Goal: Task Accomplishment & Management: Manage account settings

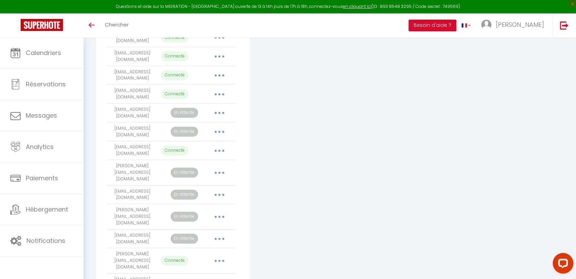
scroll to position [229, 0]
click at [218, 134] on button "button" at bounding box center [219, 131] width 19 height 11
click at [196, 177] on link "Reconnecter le compte" at bounding box center [189, 172] width 76 height 12
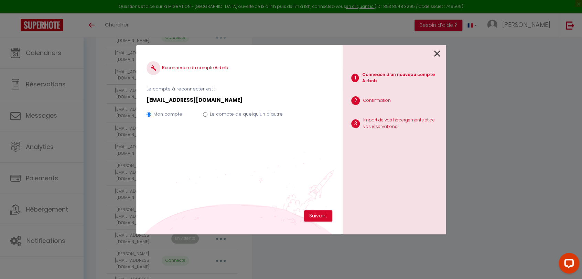
click at [270, 113] on label "Le compte de quelqu'un d'autre" at bounding box center [246, 114] width 73 height 7
click at [207, 113] on input "Le compte de quelqu'un d'autre" at bounding box center [205, 114] width 4 height 4
radio input "true"
radio input "false"
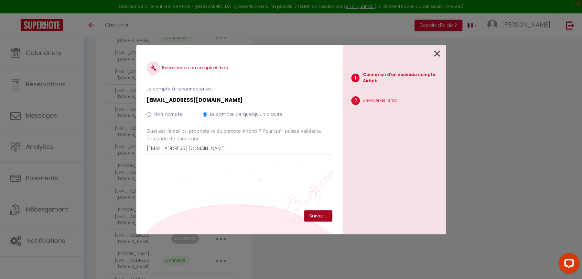
click at [317, 218] on button "Suivant" at bounding box center [318, 216] width 28 height 12
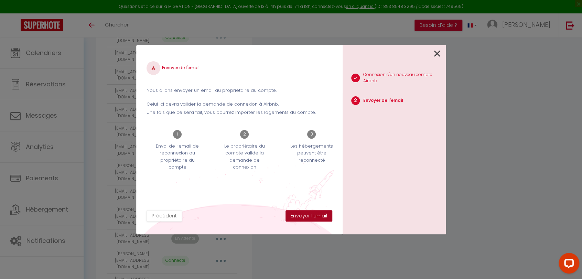
click at [317, 218] on button "Envoyer l'email" at bounding box center [308, 216] width 47 height 12
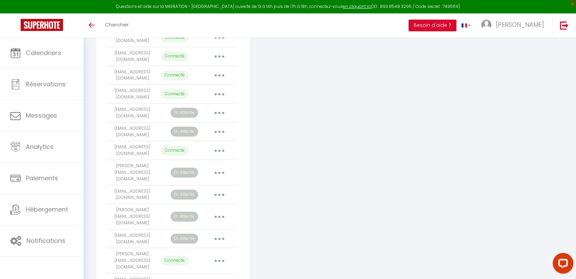
click at [221, 133] on button "button" at bounding box center [219, 131] width 19 height 11
click at [171, 162] on link "Supprimer" at bounding box center [189, 160] width 76 height 12
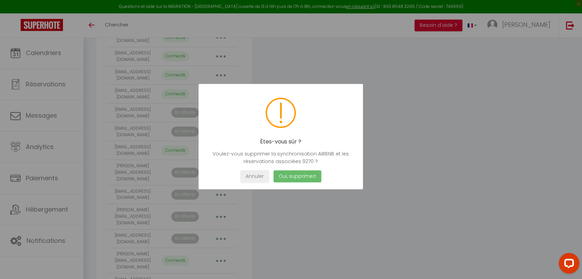
click at [282, 175] on button "Oui, supprimez!" at bounding box center [297, 176] width 48 height 12
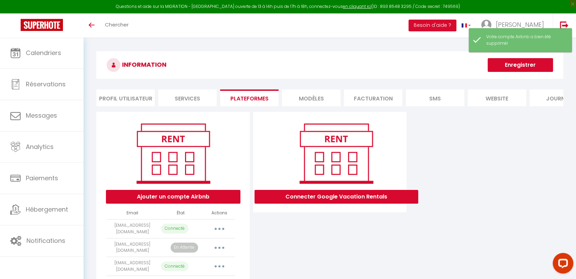
scroll to position [0, 0]
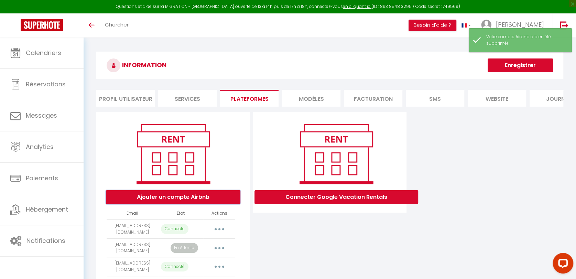
click at [197, 204] on button "Ajouter un compte Airbnb" at bounding box center [173, 197] width 134 height 14
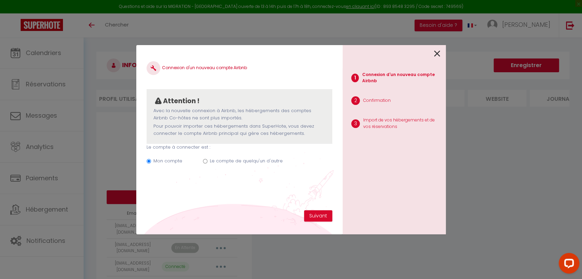
click at [225, 161] on label "Le compte de quelqu'un d'autre" at bounding box center [246, 160] width 73 height 7
click at [207, 161] on input "Le compte de quelqu'un d'autre" at bounding box center [205, 161] width 4 height 4
radio input "true"
radio input "false"
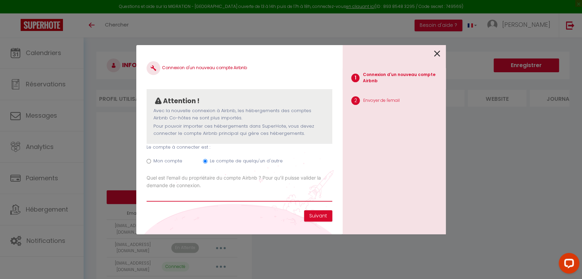
click at [181, 198] on input "Email connexion Airbnb" at bounding box center [239, 195] width 186 height 12
paste input "[EMAIL_ADDRESS][DOMAIN_NAME]"
type input "[EMAIL_ADDRESS][DOMAIN_NAME]"
click at [318, 213] on button "Suivant" at bounding box center [318, 216] width 28 height 12
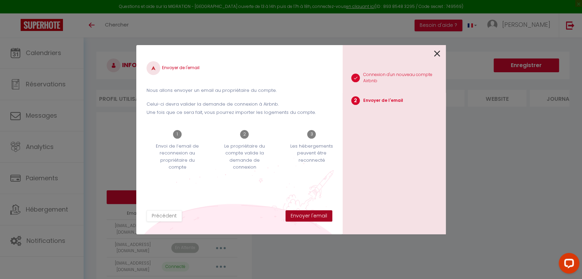
click at [318, 213] on button "Envoyer l'email" at bounding box center [308, 216] width 47 height 12
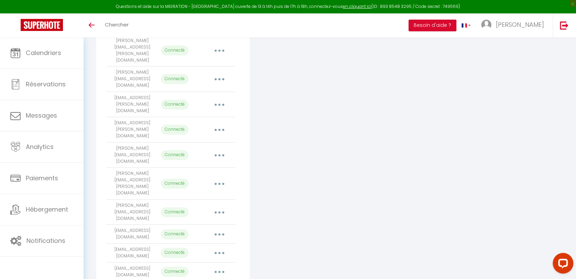
scroll to position [575, 0]
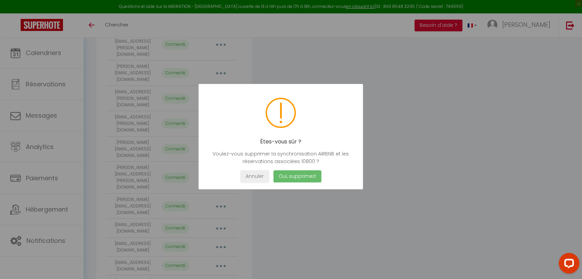
click at [298, 176] on button "Oui, supprimez!" at bounding box center [297, 176] width 48 height 12
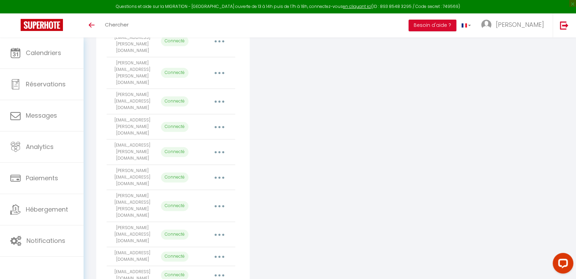
scroll to position [557, 0]
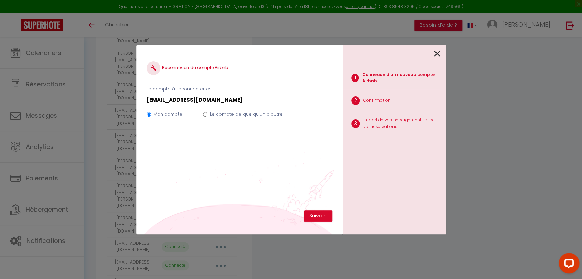
click at [251, 111] on label "Le compte de quelqu'un d'autre" at bounding box center [246, 114] width 73 height 7
click at [207, 112] on input "Le compte de quelqu'un d'autre" at bounding box center [205, 114] width 4 height 4
radio input "true"
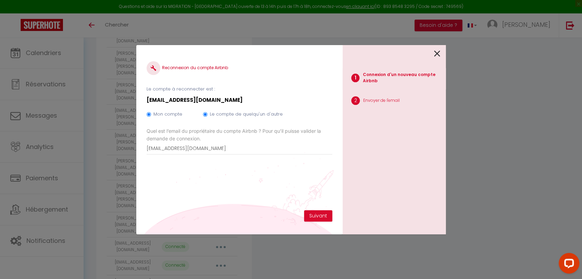
radio input "false"
click at [313, 212] on button "Suivant" at bounding box center [318, 216] width 28 height 12
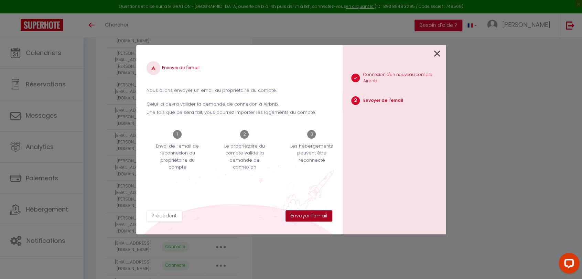
click at [311, 213] on button "Envoyer l'email" at bounding box center [308, 216] width 47 height 12
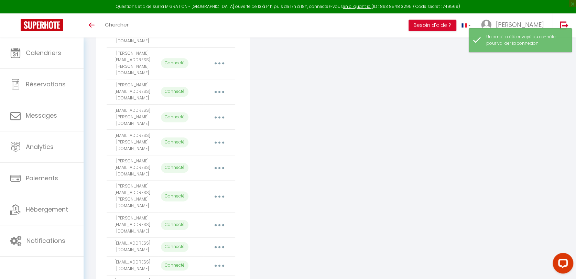
copy tr "[EMAIL_ADDRESS][DOMAIN_NAME]"
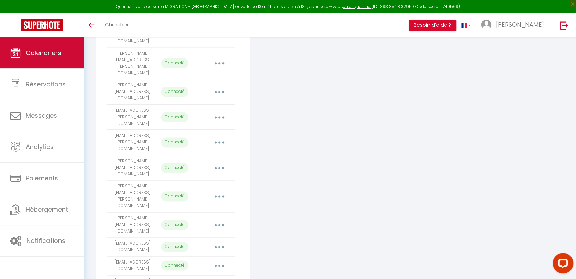
click at [25, 52] on link "Calendriers" at bounding box center [42, 52] width 84 height 31
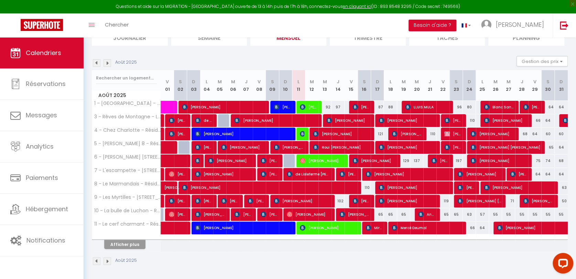
scroll to position [56, 0]
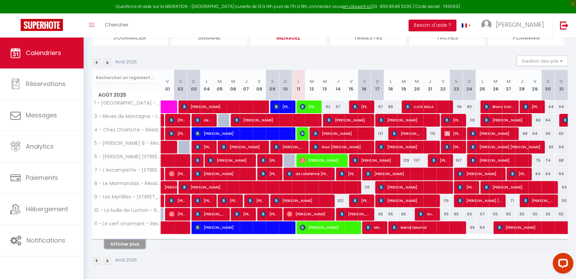
click at [134, 240] on button "Afficher plus" at bounding box center [124, 243] width 41 height 9
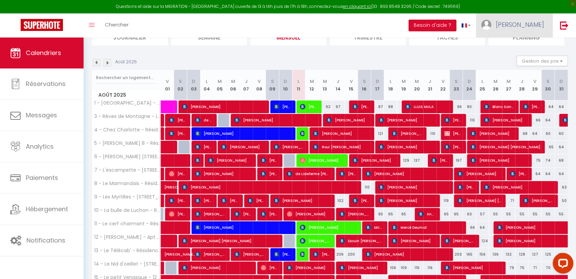
click at [539, 22] on span "[PERSON_NAME]" at bounding box center [520, 24] width 48 height 9
click at [517, 46] on link "Paramètres" at bounding box center [525, 48] width 51 height 12
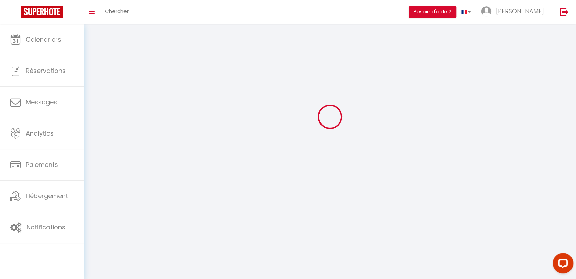
scroll to position [24, 0]
select select
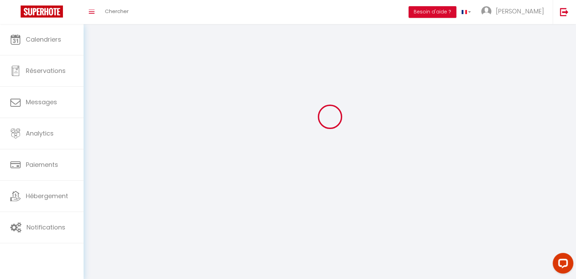
type input "[PERSON_NAME]"
type input "0685331028"
type input "[STREET_ADDRESS]"
type input "31110"
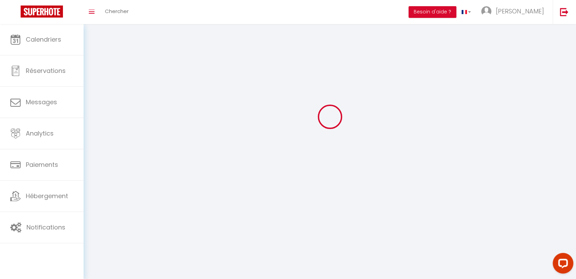
type input "BAGNERES-DE-LUCHON"
type input "Zz96eDpw8kYYhfEPkAdX0mCsG"
type input "5UDna2yeeZFUeGUiupyf5BtKL"
select select "28"
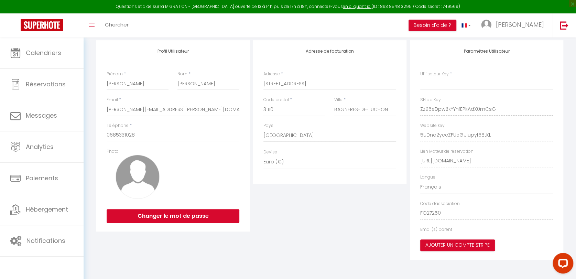
type input "Zz96eDpw8kYYhfEPkAdX0mCsG"
type input "5UDna2yeeZFUeGUiupyf5BtKL"
type input "[URL][DOMAIN_NAME]"
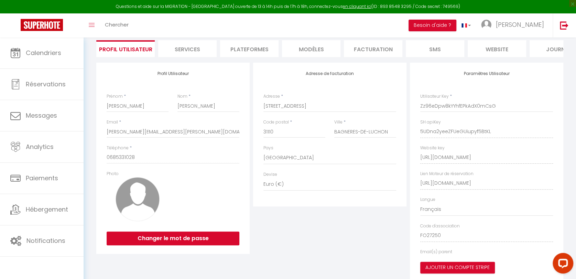
select select "fr"
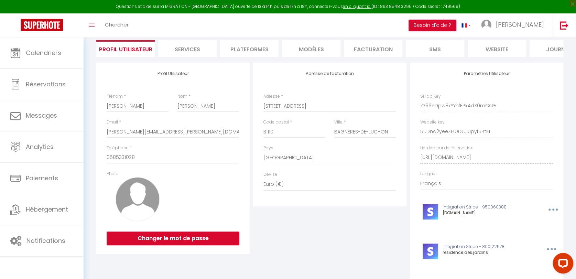
scroll to position [413, 0]
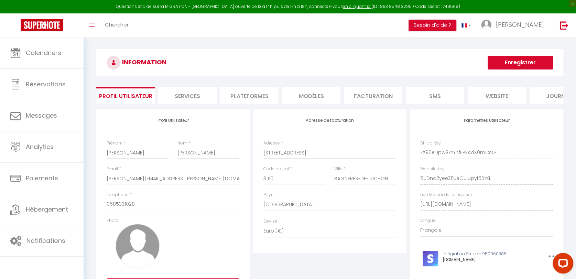
scroll to position [0, 0]
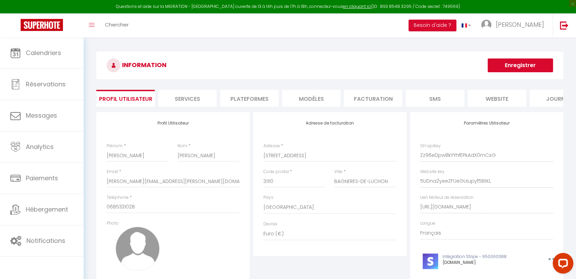
click at [254, 98] on li "Plateformes" at bounding box center [249, 98] width 58 height 17
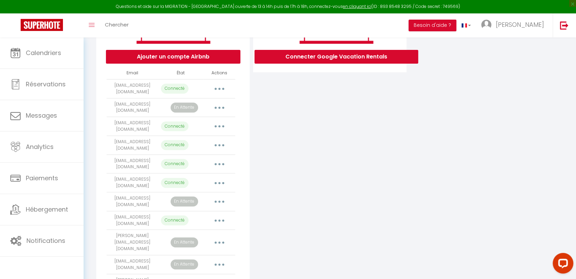
scroll to position [175, 0]
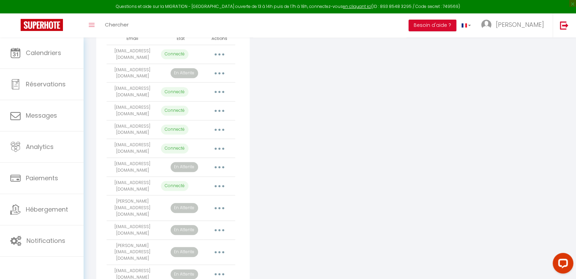
click at [219, 172] on button "button" at bounding box center [219, 167] width 19 height 11
click at [170, 211] on link "Reconnecter le compte" at bounding box center [189, 208] width 76 height 12
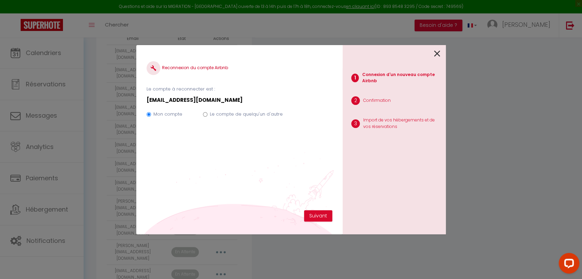
click at [226, 114] on label "Le compte de quelqu'un d'autre" at bounding box center [246, 114] width 73 height 7
click at [207, 114] on input "Le compte de quelqu'un d'autre" at bounding box center [205, 114] width 4 height 4
radio input "true"
radio input "false"
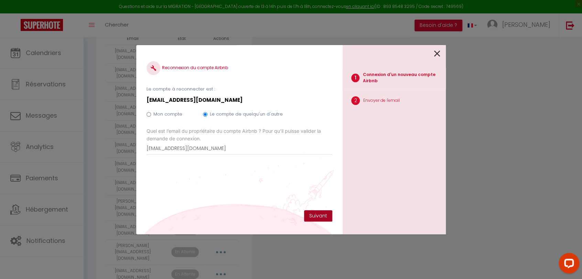
click at [314, 213] on button "Suivant" at bounding box center [318, 216] width 28 height 12
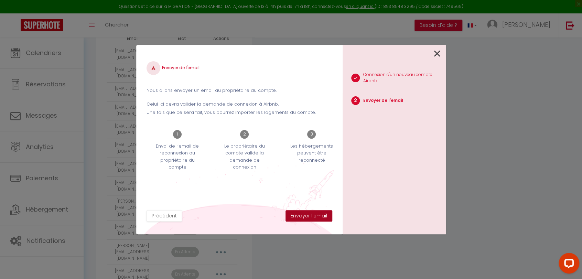
click at [307, 214] on button "Envoyer l'email" at bounding box center [308, 216] width 47 height 12
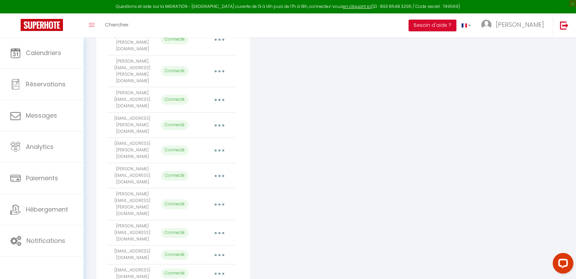
scroll to position [557, 0]
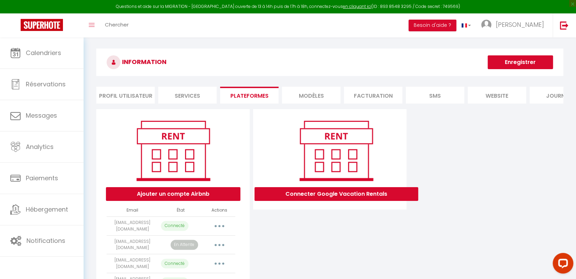
scroll to position [0, 0]
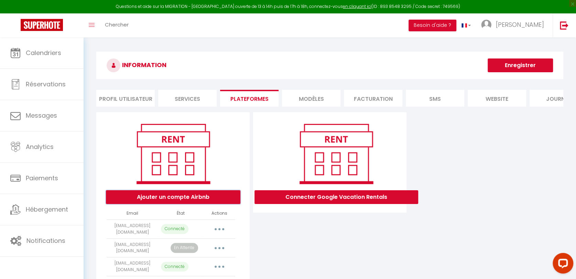
click at [176, 201] on button "Ajouter un compte Airbnb" at bounding box center [173, 197] width 134 height 14
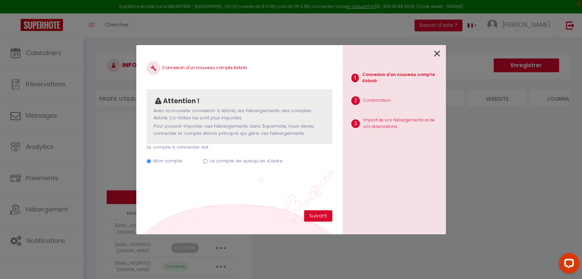
click at [201, 161] on div "Mon compte Le compte de quelqu'un d'autre" at bounding box center [239, 162] width 186 height 23
click at [206, 162] on input "Le compte de quelqu'un d'autre" at bounding box center [205, 161] width 4 height 4
radio input "true"
radio input "false"
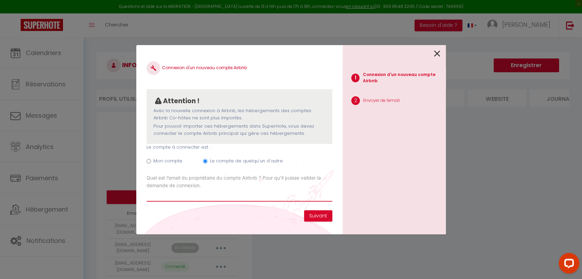
click at [187, 198] on input "Email connexion Airbnb" at bounding box center [239, 195] width 186 height 12
paste input "[EMAIL_ADDRESS][DOMAIN_NAME]"
type input "[EMAIL_ADDRESS][DOMAIN_NAME]"
click at [322, 214] on button "Suivant" at bounding box center [318, 216] width 28 height 12
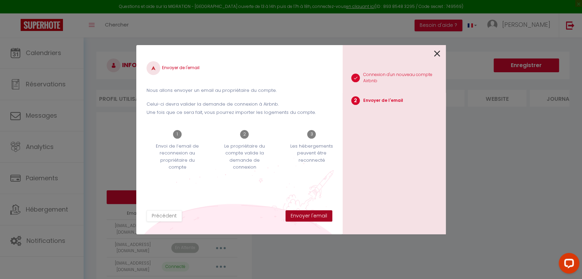
click at [319, 215] on button "Envoyer l'email" at bounding box center [308, 216] width 47 height 12
